Goal: Task Accomplishment & Management: Use online tool/utility

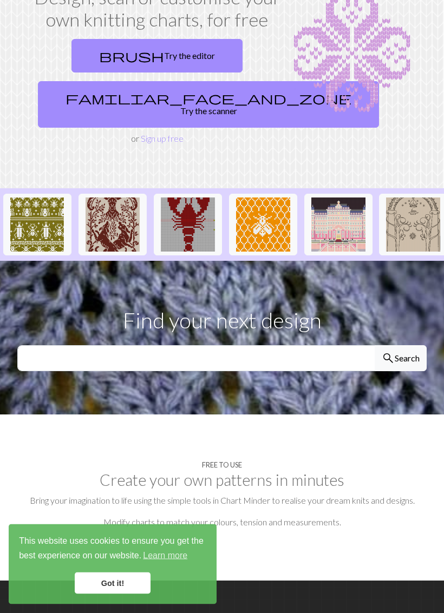
scroll to position [90, 0]
click at [102, 565] on link "Got it!" at bounding box center [113, 584] width 76 height 22
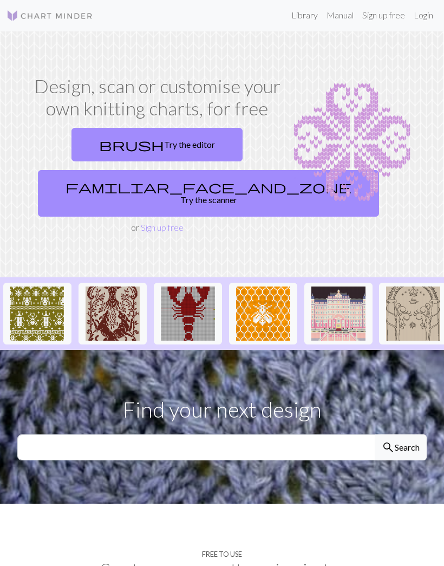
scroll to position [0, 0]
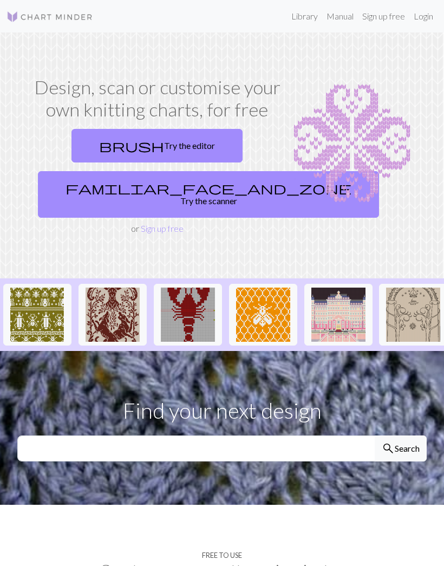
click at [144, 189] on link "familiar_face_and_zone Try the scanner" at bounding box center [208, 194] width 341 height 47
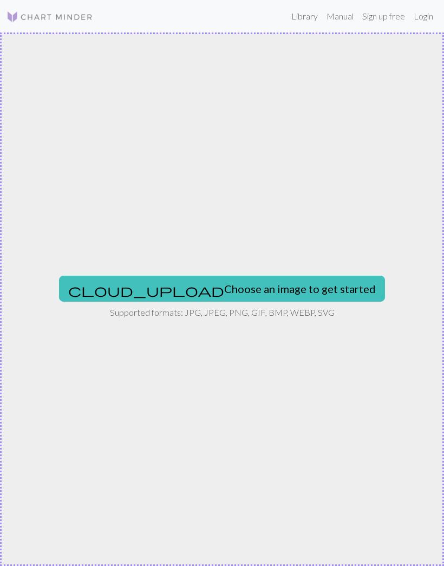
click at [161, 296] on button "cloud_upload Choose an image to get started" at bounding box center [222, 288] width 326 height 26
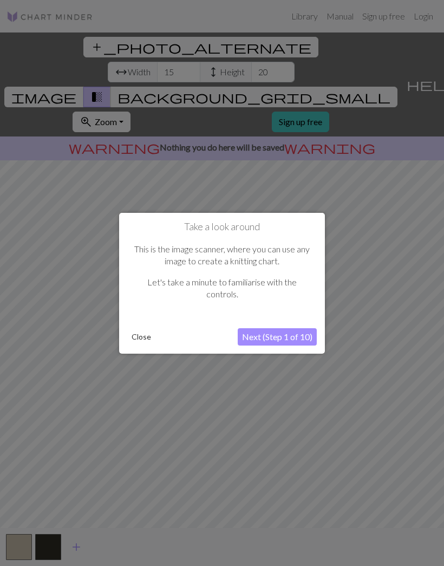
click at [266, 339] on button "Next (Step 1 of 10)" at bounding box center [277, 336] width 79 height 17
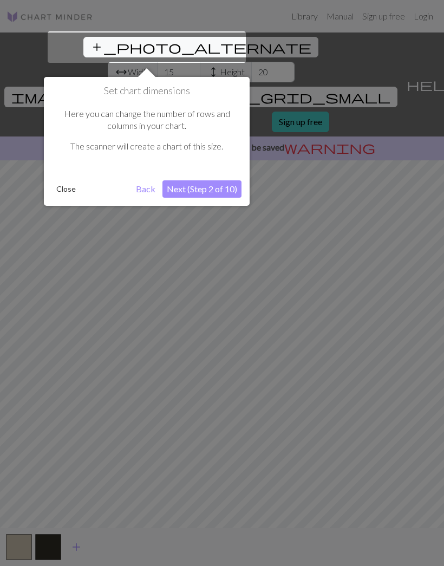
click at [186, 188] on button "Next (Step 2 of 10)" at bounding box center [201, 188] width 79 height 17
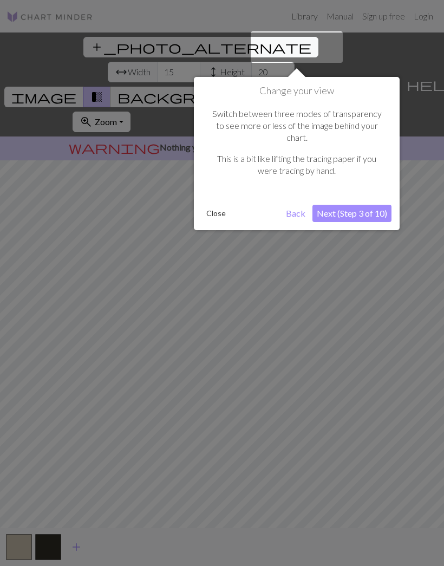
click at [324, 207] on button "Next (Step 3 of 10)" at bounding box center [351, 213] width 79 height 17
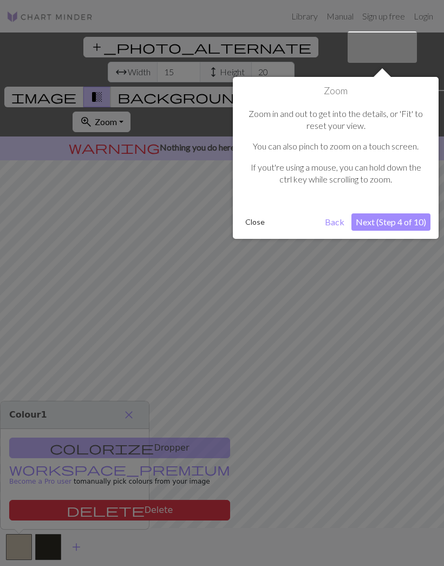
click at [379, 226] on button "Next (Step 4 of 10)" at bounding box center [390, 221] width 79 height 17
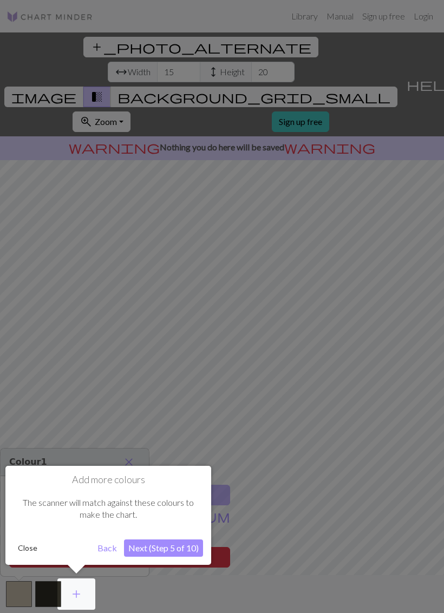
click at [82, 565] on div at bounding box center [76, 594] width 38 height 31
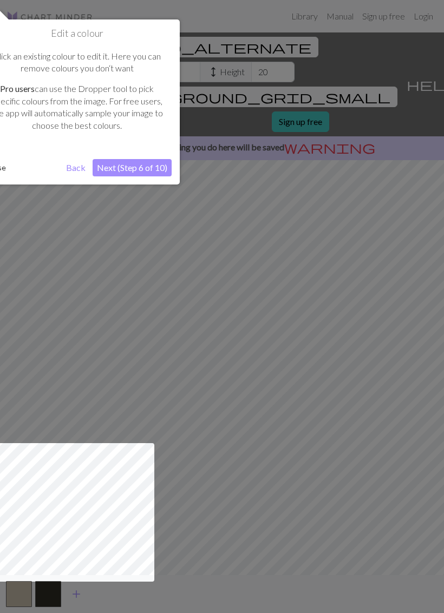
click at [123, 166] on button "Next (Step 6 of 10)" at bounding box center [132, 167] width 79 height 17
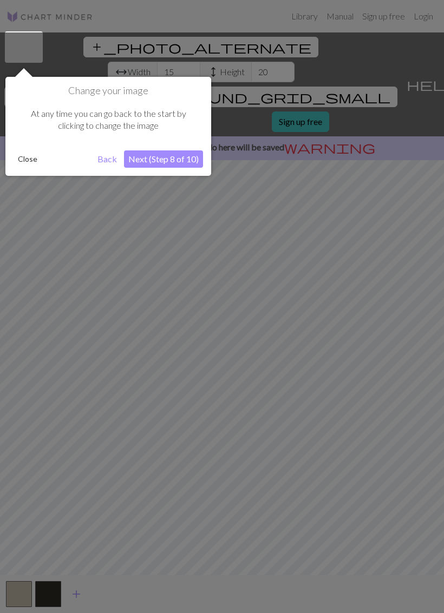
click at [148, 162] on button "Next (Step 8 of 10)" at bounding box center [163, 158] width 79 height 17
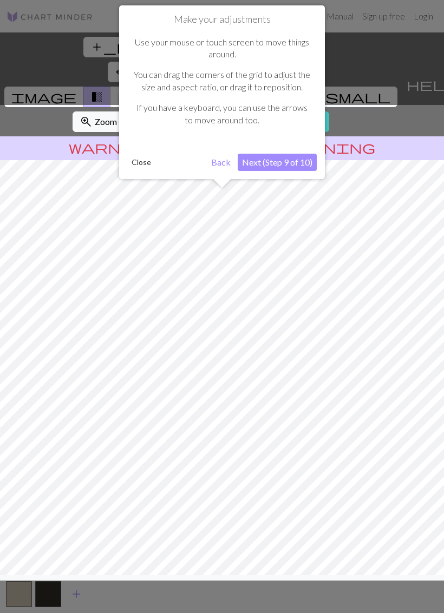
click at [271, 167] on button "Next (Step 9 of 10)" at bounding box center [277, 162] width 79 height 17
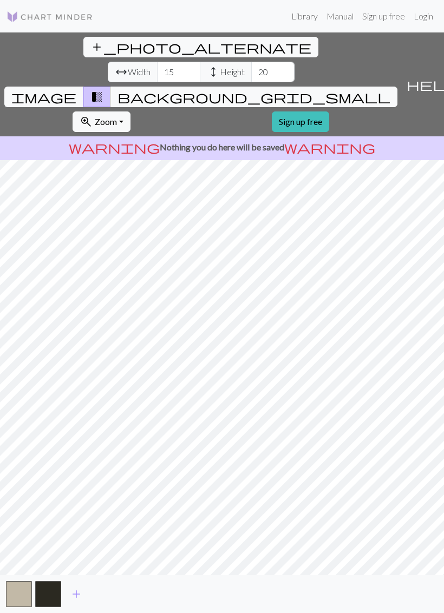
click at [272, 111] on link "Sign up free" at bounding box center [300, 121] width 57 height 21
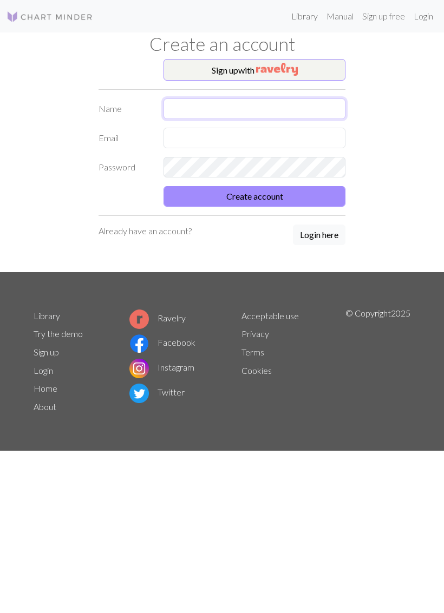
click at [207, 105] on input "text" at bounding box center [254, 108] width 182 height 21
type input "[EMAIL_ADDRESS][DOMAIN_NAME]"
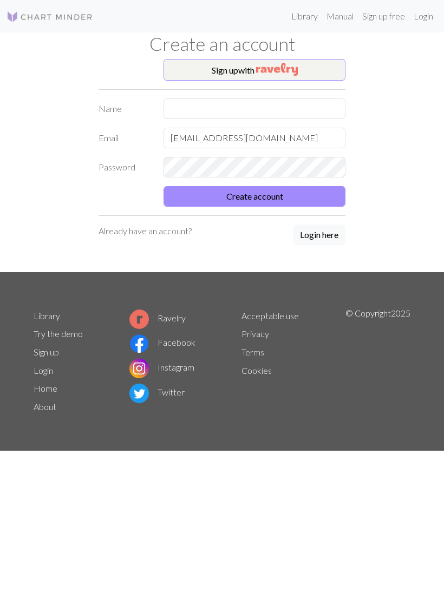
type input "[PERSON_NAME]"
click at [234, 204] on button "Create account" at bounding box center [254, 196] width 182 height 21
click at [189, 199] on button "Create account" at bounding box center [254, 196] width 182 height 21
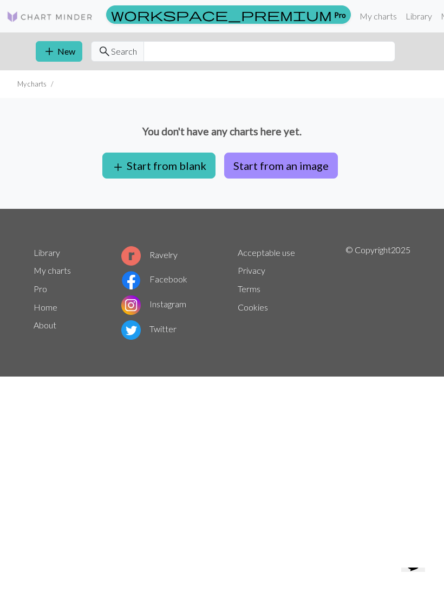
click at [267, 165] on button "Start from an image" at bounding box center [281, 166] width 114 height 26
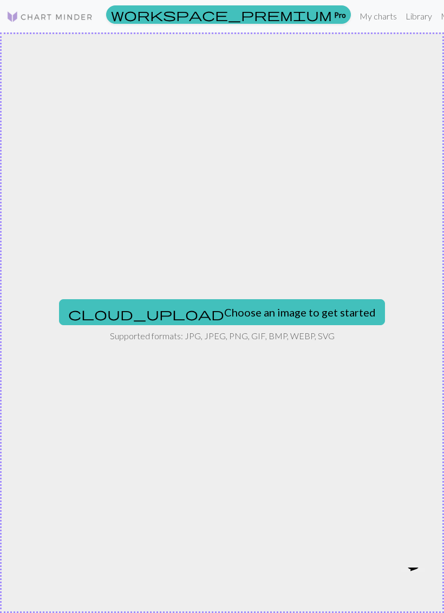
click at [183, 307] on button "cloud_upload Choose an image to get started" at bounding box center [222, 312] width 326 height 26
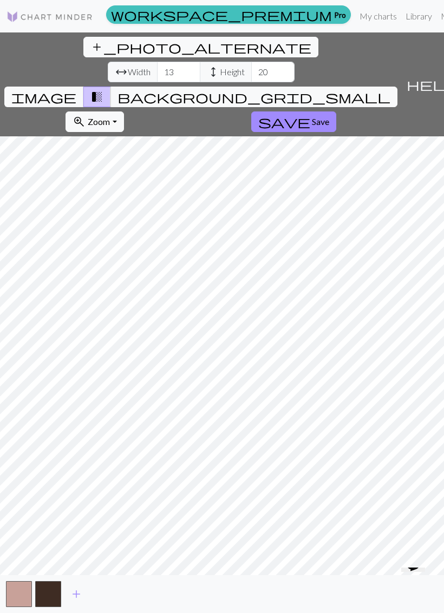
click at [312, 116] on span "Save" at bounding box center [320, 121] width 17 height 10
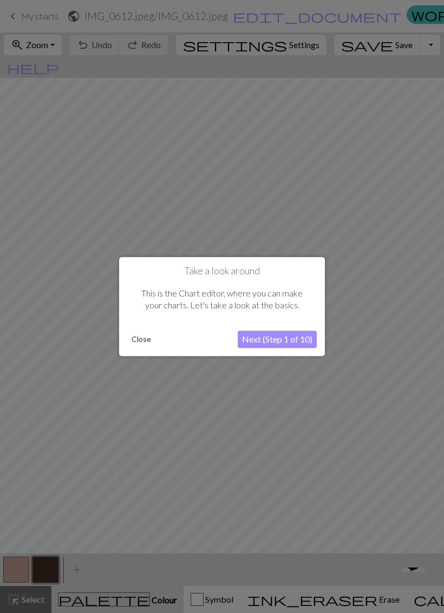
click at [141, 336] on button "Close" at bounding box center [141, 339] width 28 height 16
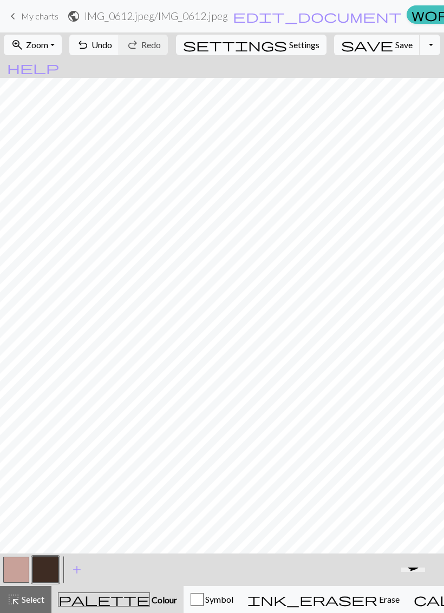
click at [395, 46] on span "Save" at bounding box center [403, 45] width 17 height 10
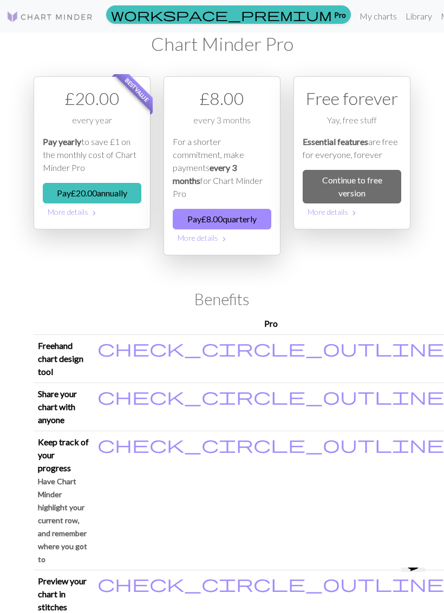
click at [336, 192] on link "Continue to free version" at bounding box center [352, 187] width 98 height 34
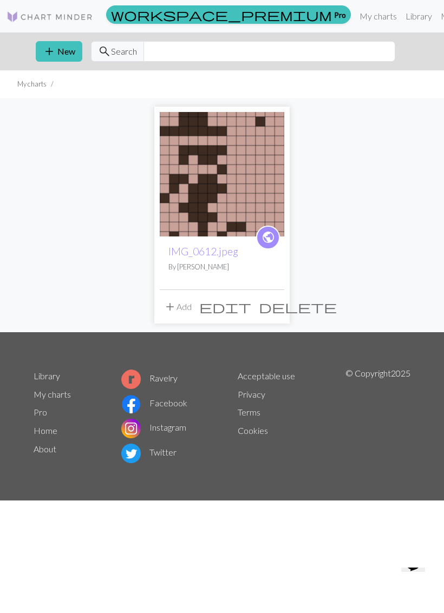
click at [52, 272] on div "public IMG_0612.jpeg By [PERSON_NAME] add Add edit delete" at bounding box center [222, 215] width 390 height 234
click at [419, 565] on icon "Opens Chat This icon Opens the chat window." at bounding box center [412, 562] width 17 height 17
click at [42, 14] on button "Minimize" at bounding box center [22, 9] width 37 height 11
